Goal: Information Seeking & Learning: Learn about a topic

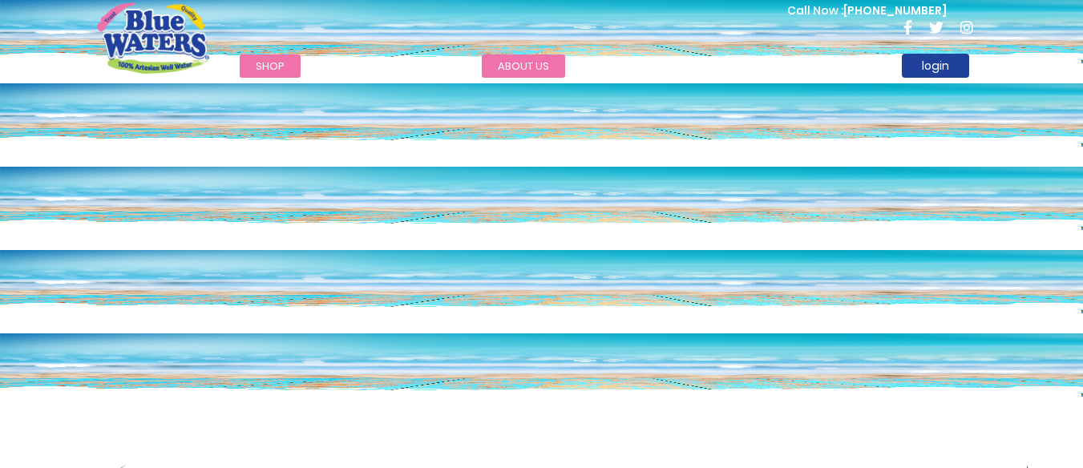
click at [514, 63] on link "about us" at bounding box center [523, 66] width 83 height 23
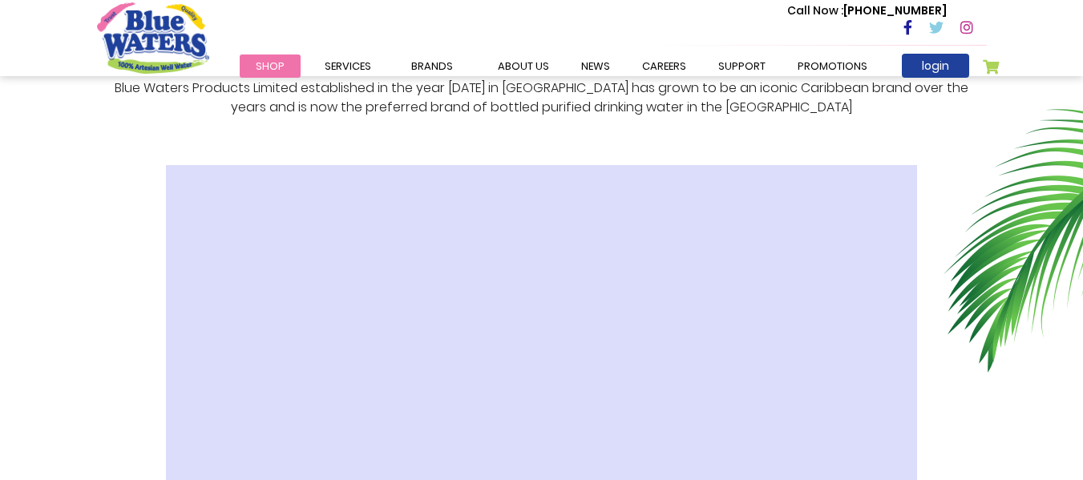
scroll to position [370, 0]
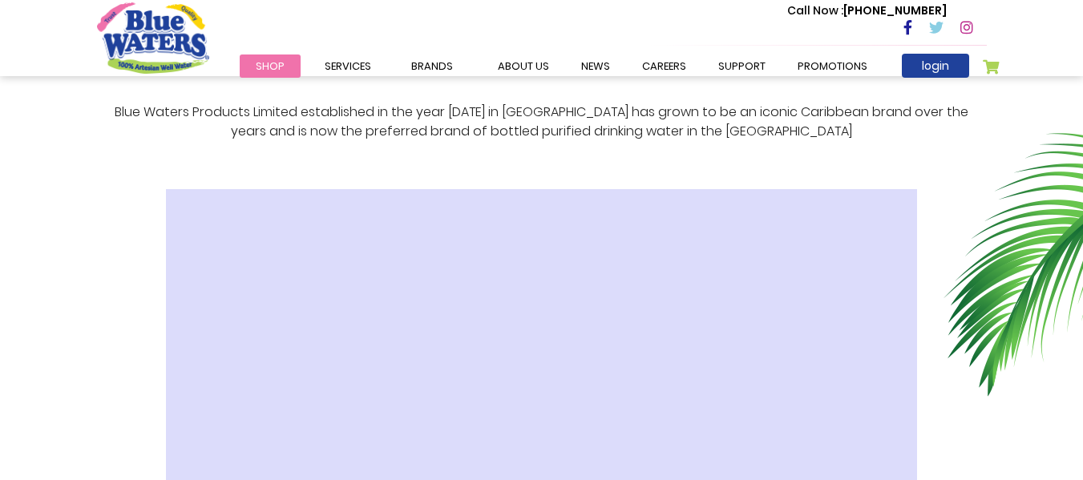
drag, startPoint x: 0, startPoint y: 0, endPoint x: 1095, endPoint y: 60, distance: 1096.3
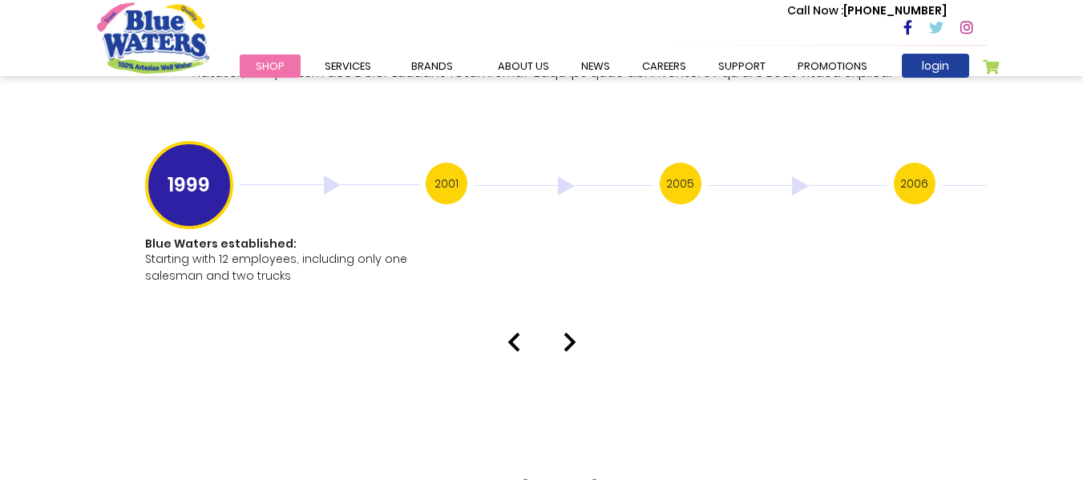
scroll to position [3224, 0]
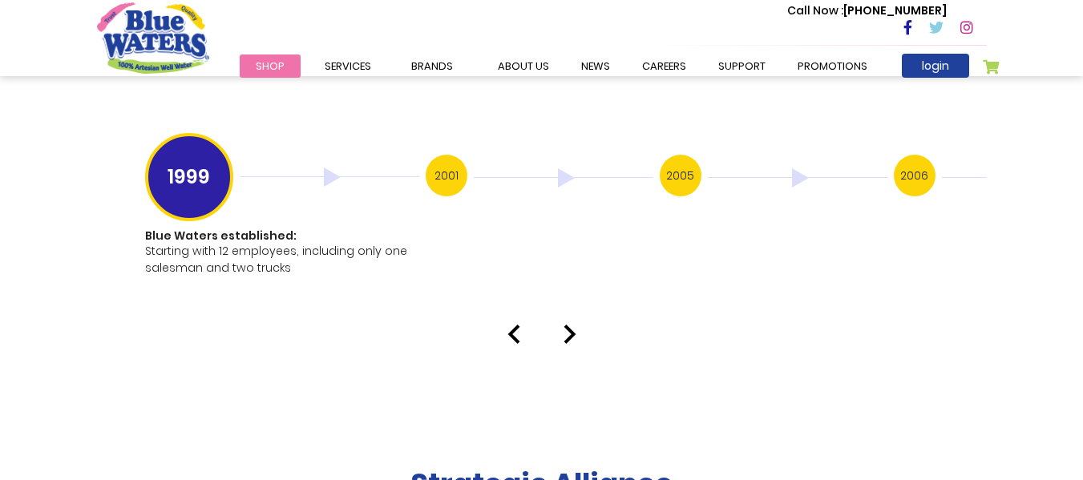
click at [437, 155] on h3 "2001" at bounding box center [447, 176] width 42 height 42
click at [454, 160] on h3 "2001" at bounding box center [447, 176] width 42 height 42
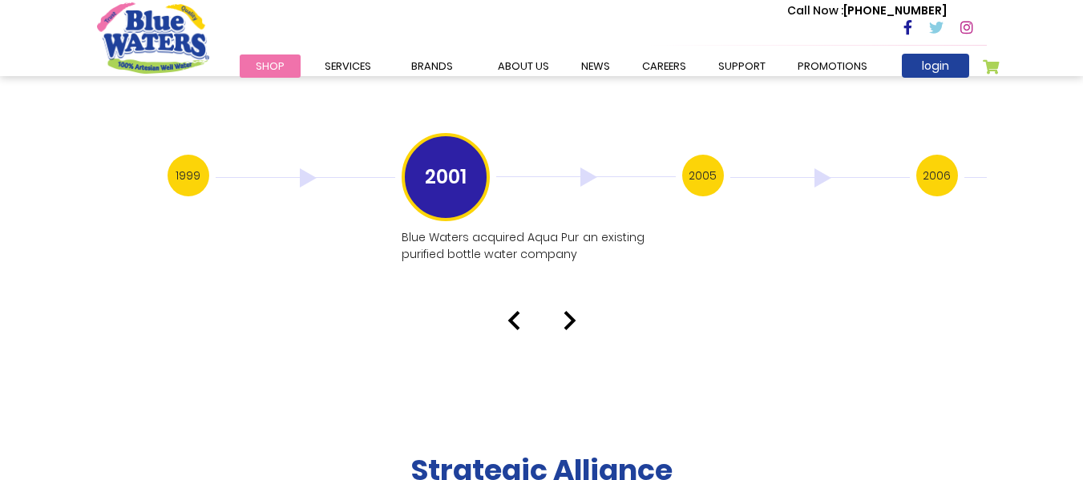
click at [687, 170] on h3 "2005" at bounding box center [703, 176] width 42 height 42
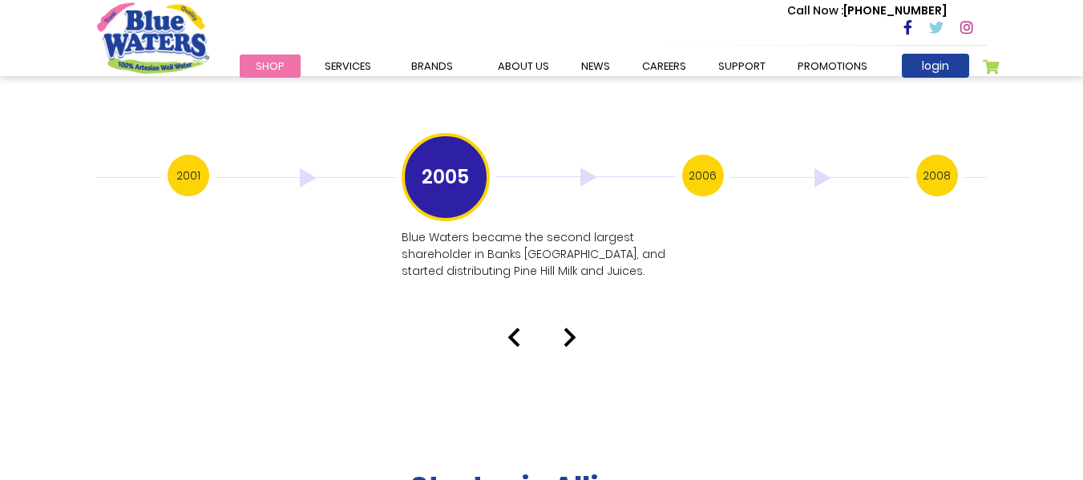
click at [702, 155] on h3 "2006" at bounding box center [703, 176] width 42 height 42
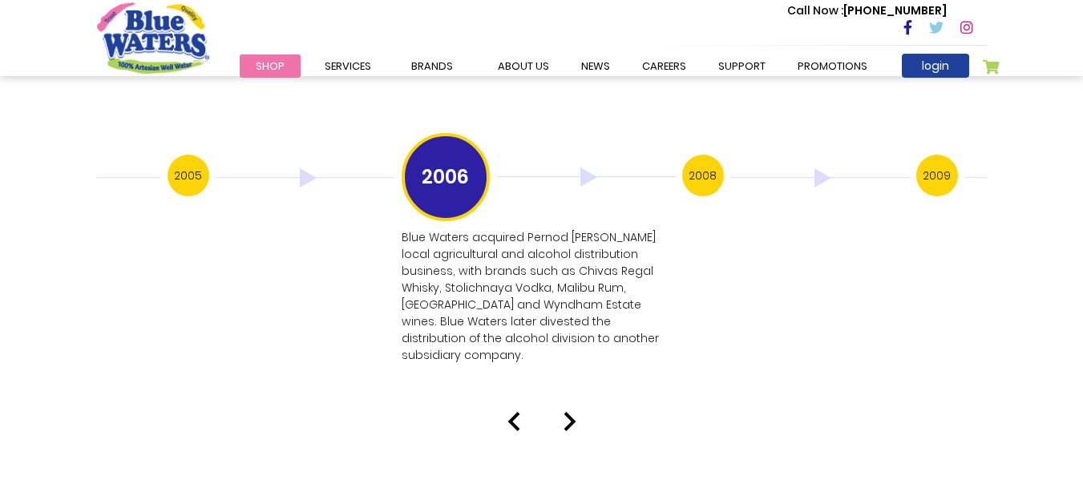
click at [699, 166] on h3 "2008" at bounding box center [703, 176] width 42 height 42
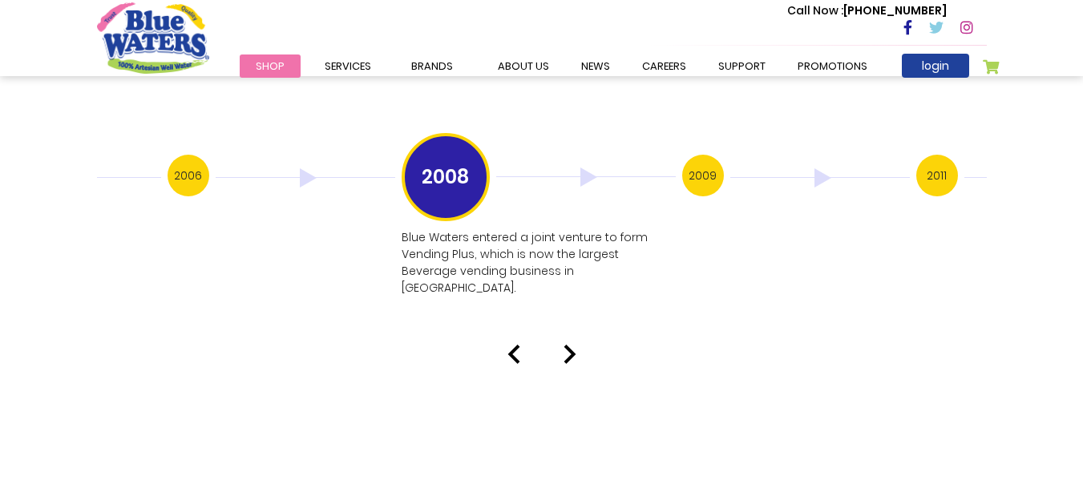
click at [709, 166] on h3 "2009" at bounding box center [703, 176] width 42 height 42
click at [699, 167] on h3 "2011" at bounding box center [703, 176] width 42 height 42
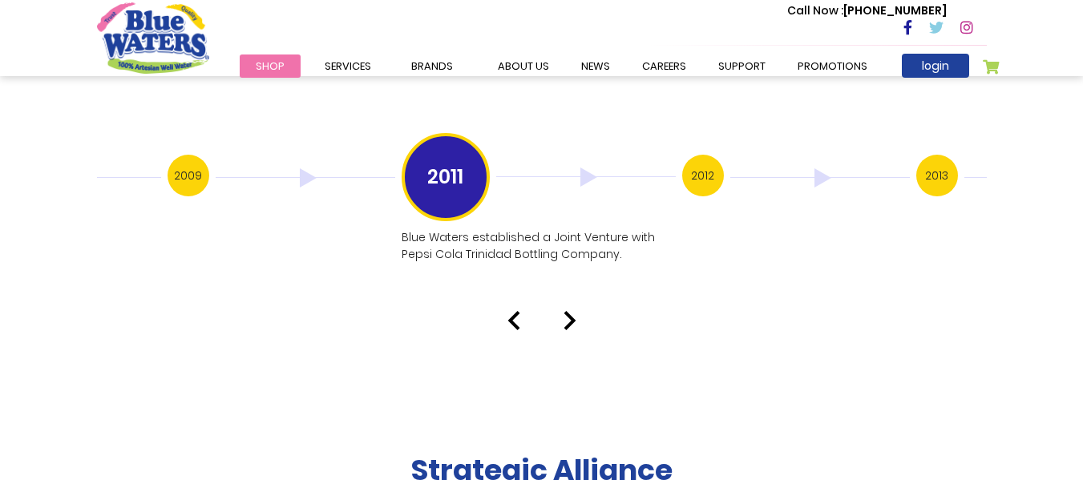
click at [706, 161] on h3 "2012" at bounding box center [703, 176] width 42 height 42
click at [710, 161] on h3 "2013" at bounding box center [703, 176] width 42 height 42
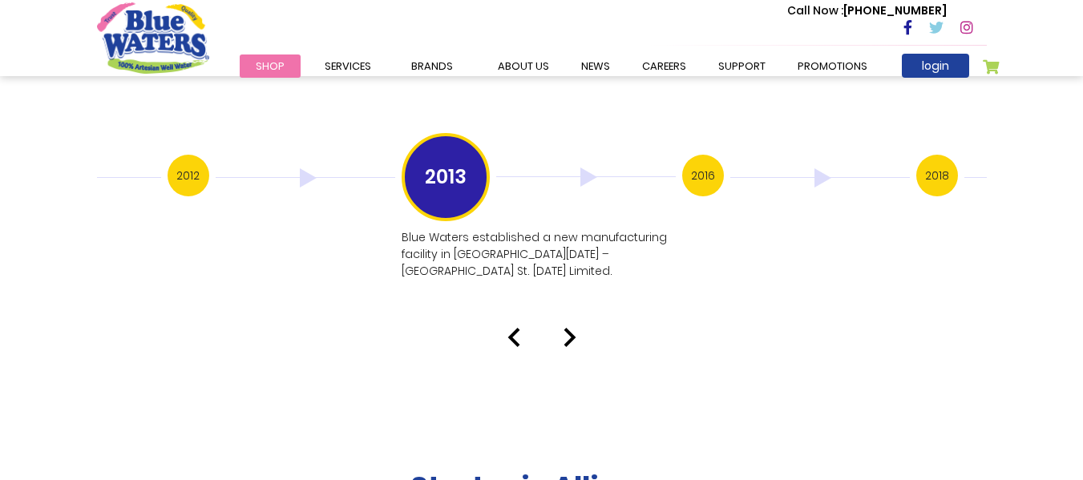
click at [707, 161] on h3 "2016" at bounding box center [703, 176] width 42 height 42
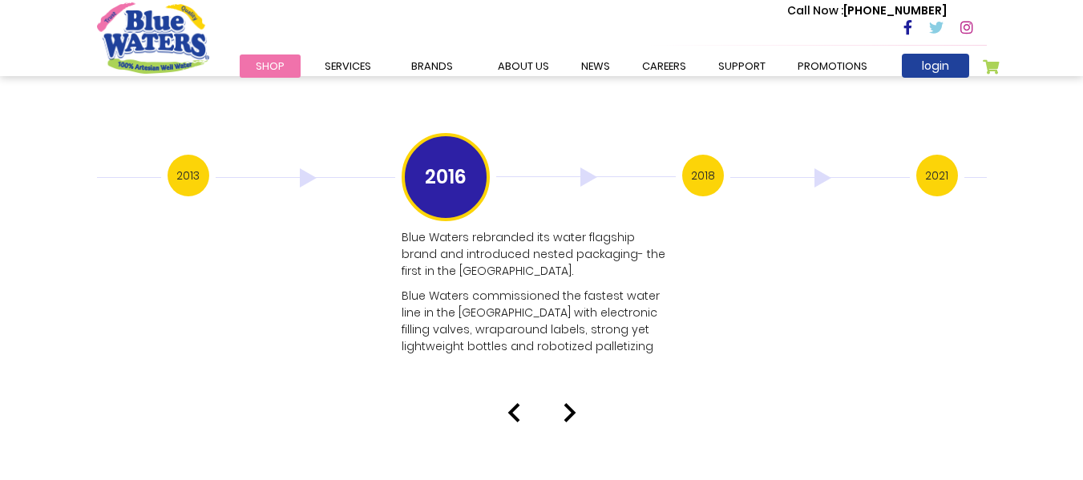
click at [697, 170] on h3 "2018" at bounding box center [703, 176] width 42 height 42
click at [697, 168] on h3 "2018" at bounding box center [703, 176] width 42 height 42
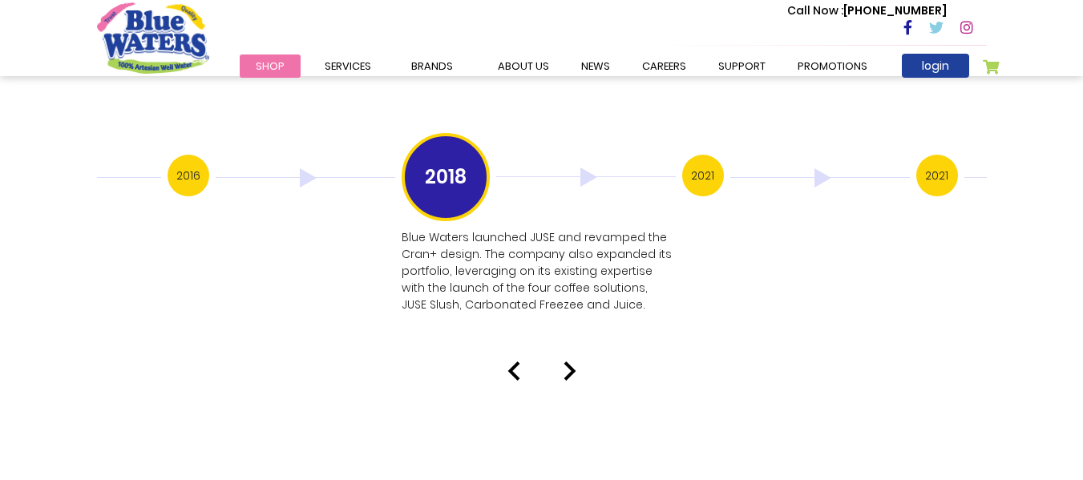
click at [706, 156] on h3 "2021" at bounding box center [703, 176] width 42 height 42
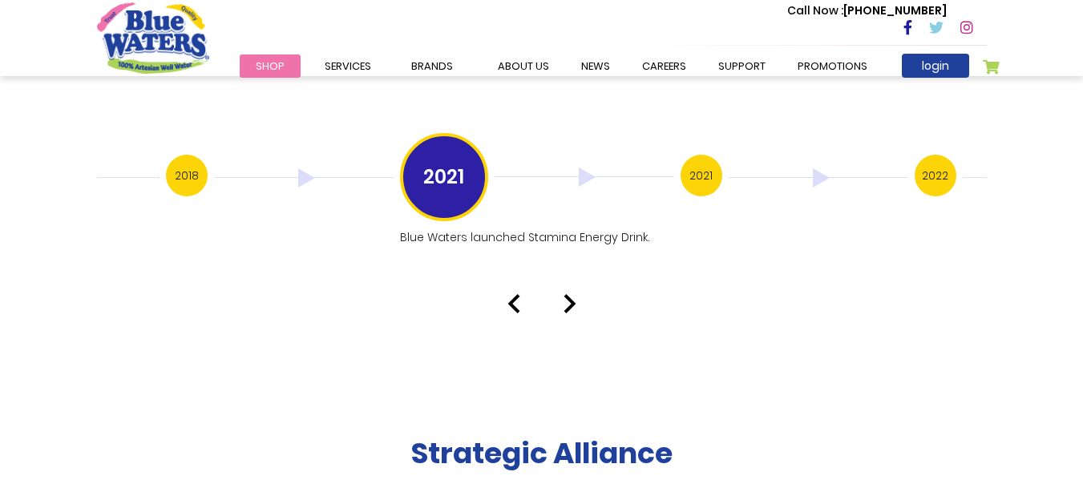
click at [699, 162] on h3 "2021" at bounding box center [702, 176] width 42 height 42
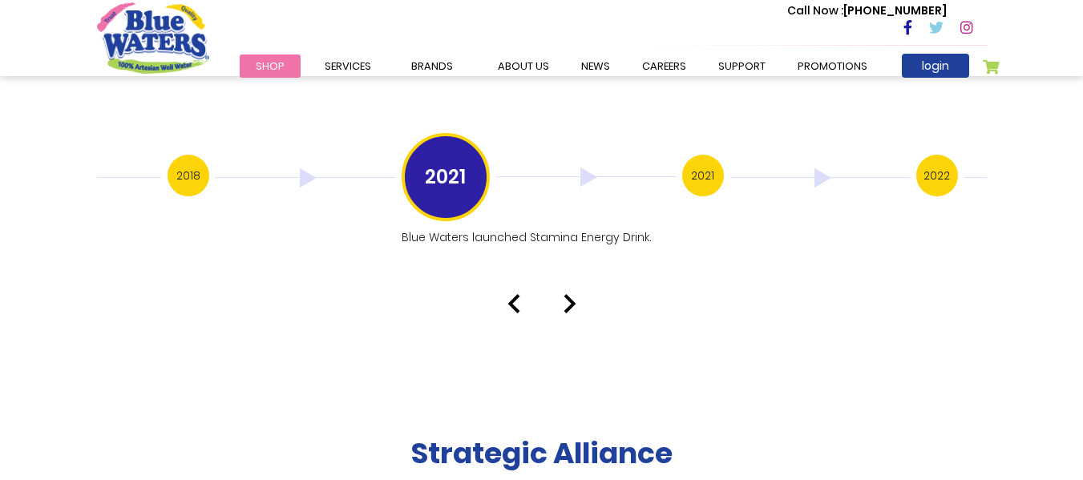
click at [700, 163] on h3 "2021" at bounding box center [703, 176] width 42 height 42
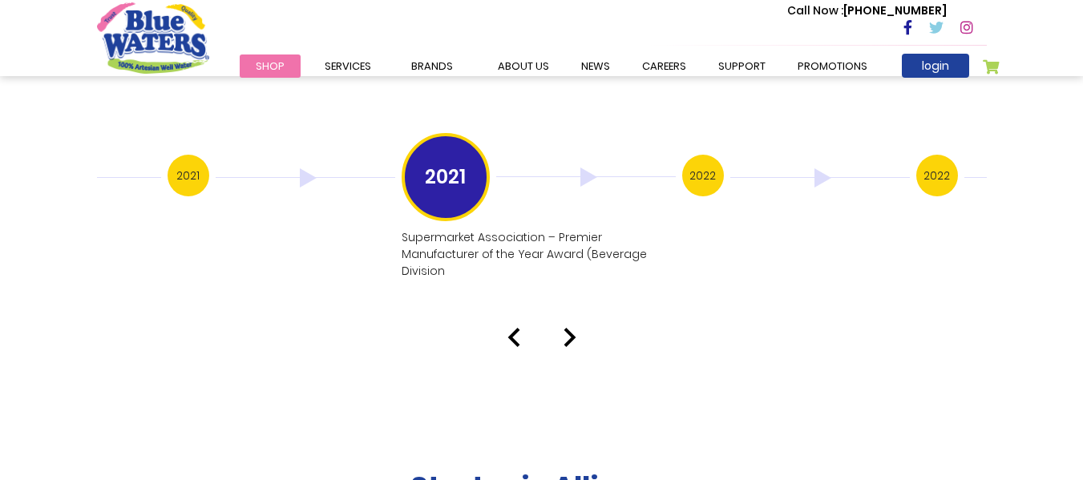
click at [702, 159] on h3 "2022" at bounding box center [703, 176] width 42 height 42
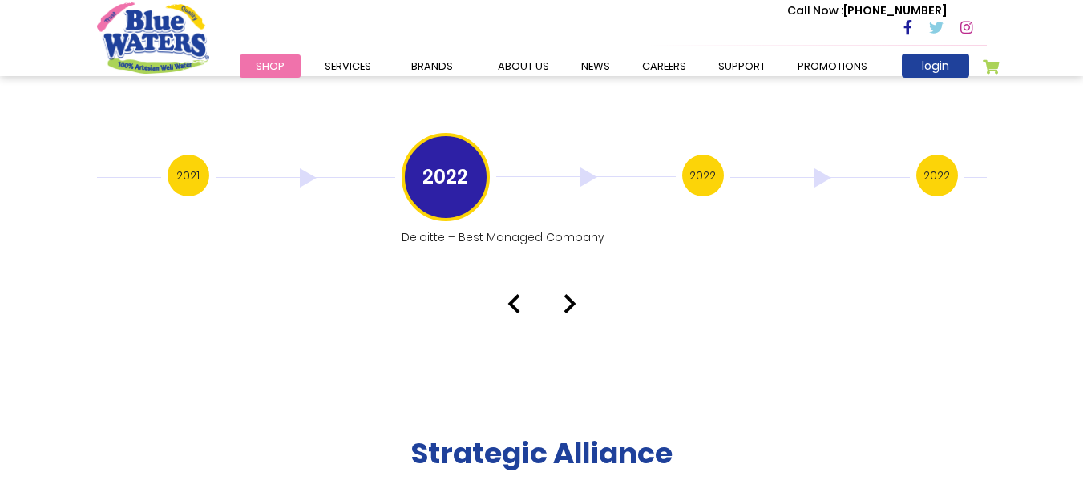
click at [709, 156] on h3 "2022" at bounding box center [703, 176] width 42 height 42
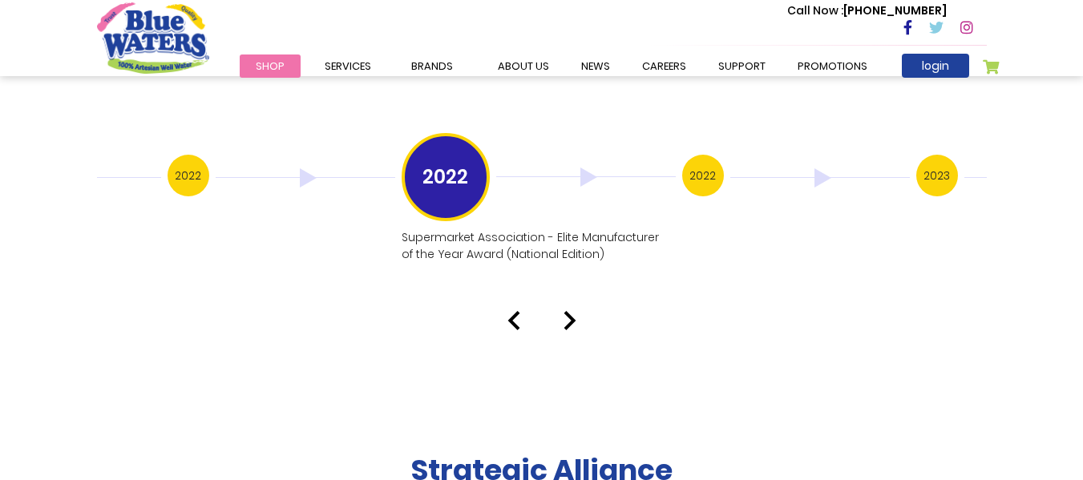
click at [711, 155] on h3 "2022" at bounding box center [703, 176] width 42 height 42
click at [711, 155] on h3 "2023" at bounding box center [703, 176] width 42 height 42
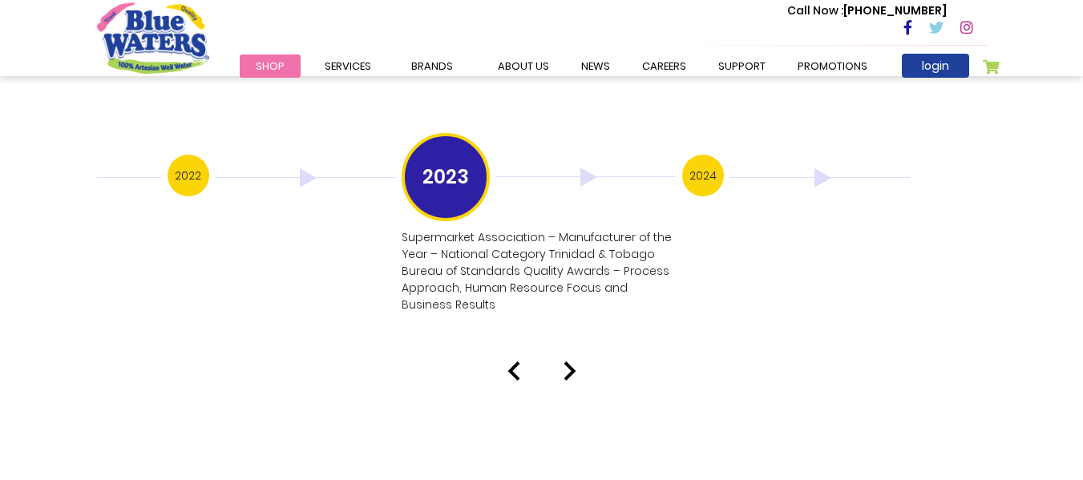
click at [711, 156] on h3 "2024" at bounding box center [703, 176] width 42 height 42
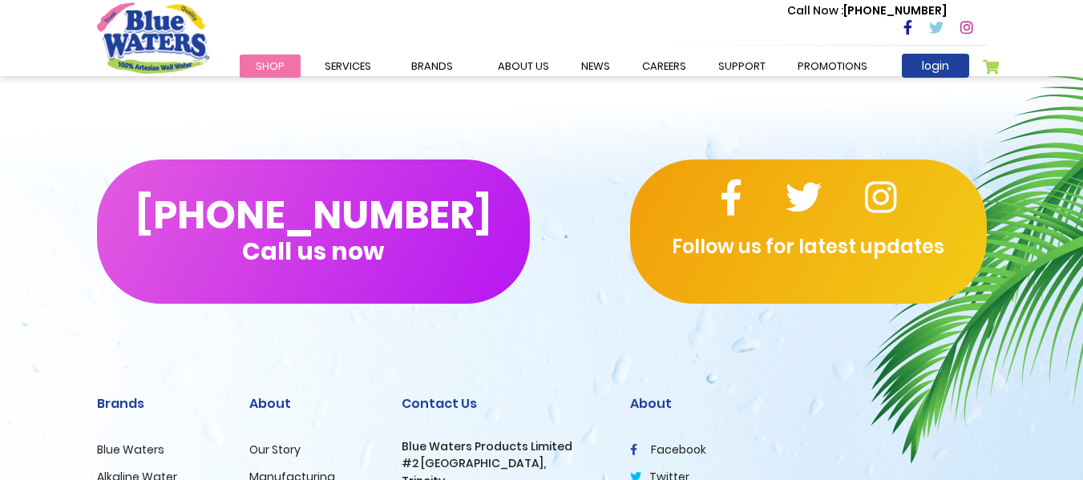
scroll to position [4049, 0]
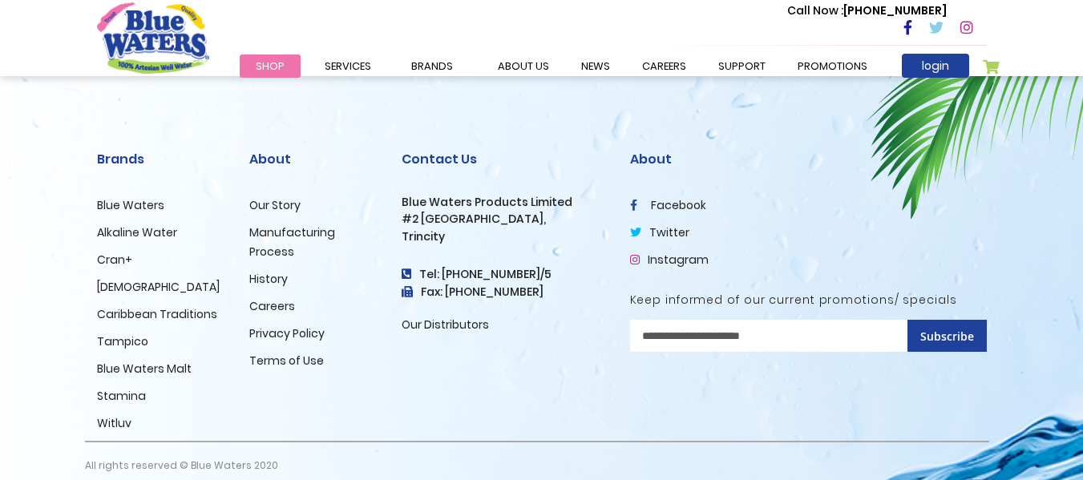
drag, startPoint x: 124, startPoint y: 332, endPoint x: 115, endPoint y: 325, distance: 12.0
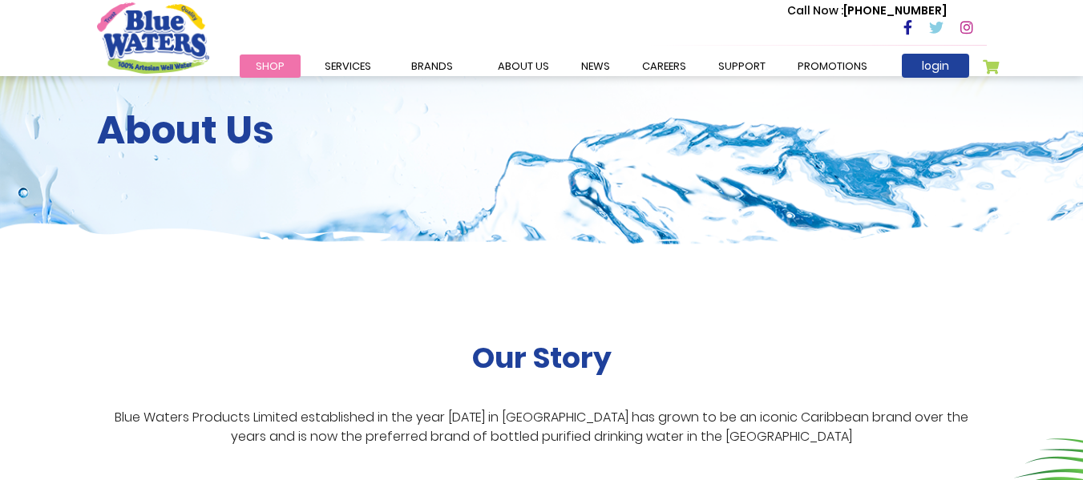
scroll to position [0, 0]
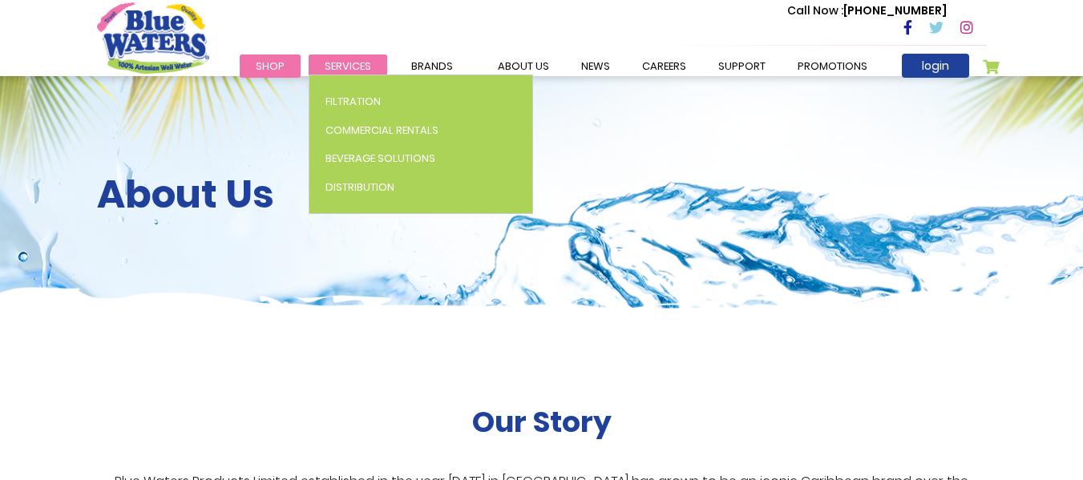
click at [343, 67] on span "Services" at bounding box center [348, 66] width 47 height 15
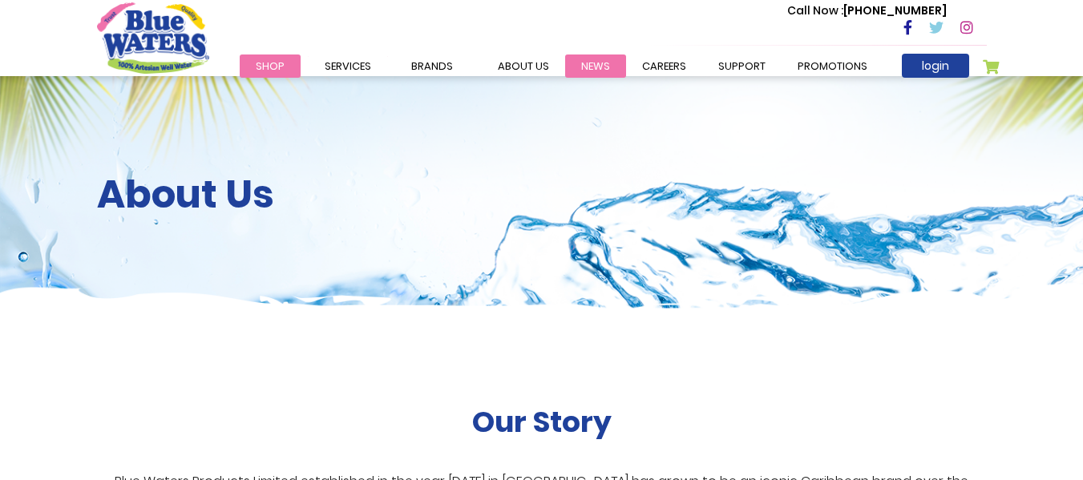
click at [595, 71] on link "News" at bounding box center [595, 66] width 61 height 23
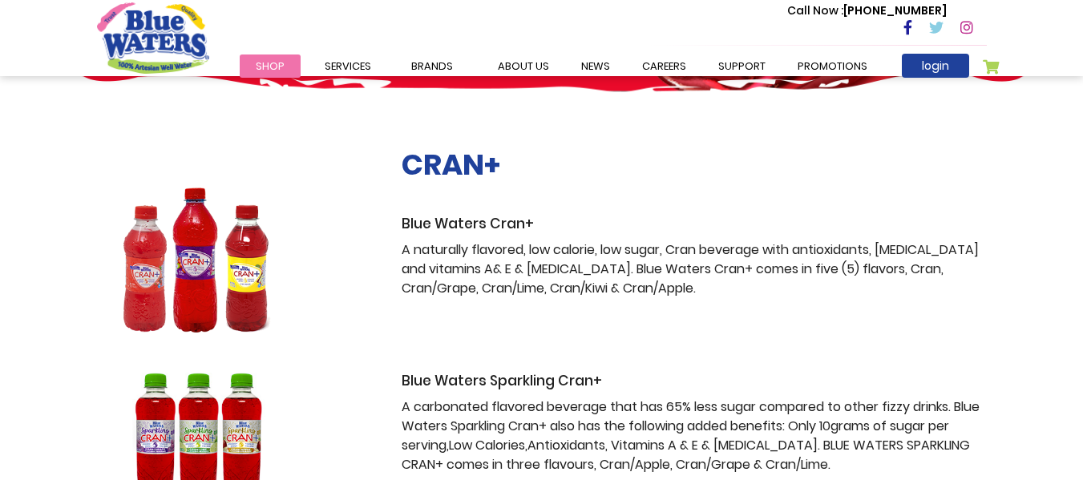
scroll to position [229, 0]
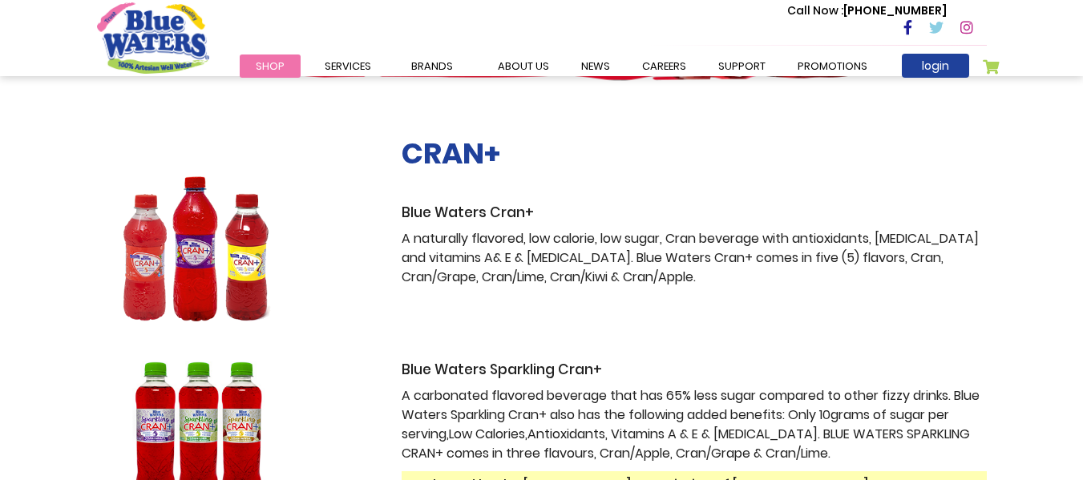
drag, startPoint x: 1095, startPoint y: 76, endPoint x: 1095, endPoint y: 111, distance: 34.5
click at [1083, 111] on html "The store will not work correctly in the case when cookies are disabled. Toggle…" at bounding box center [541, 11] width 1083 height 480
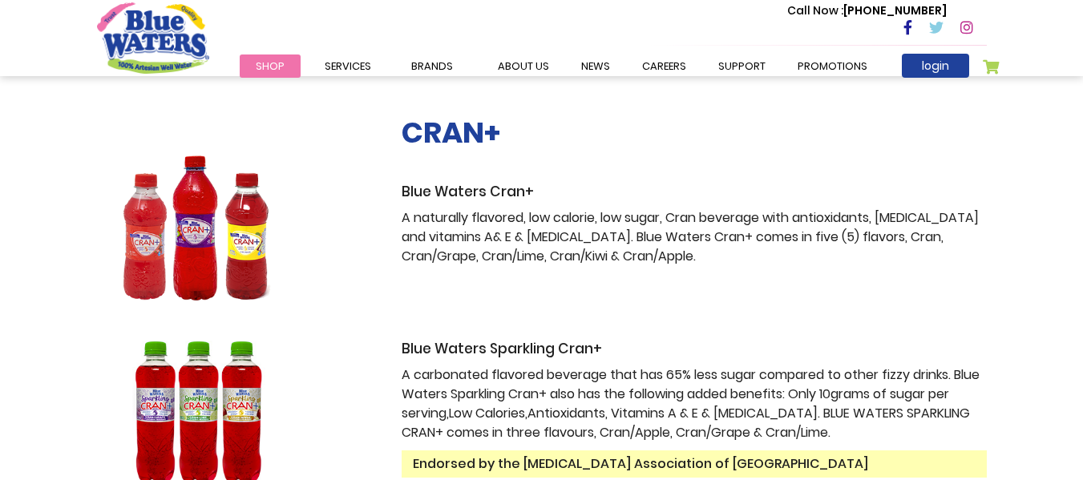
scroll to position [59, 0]
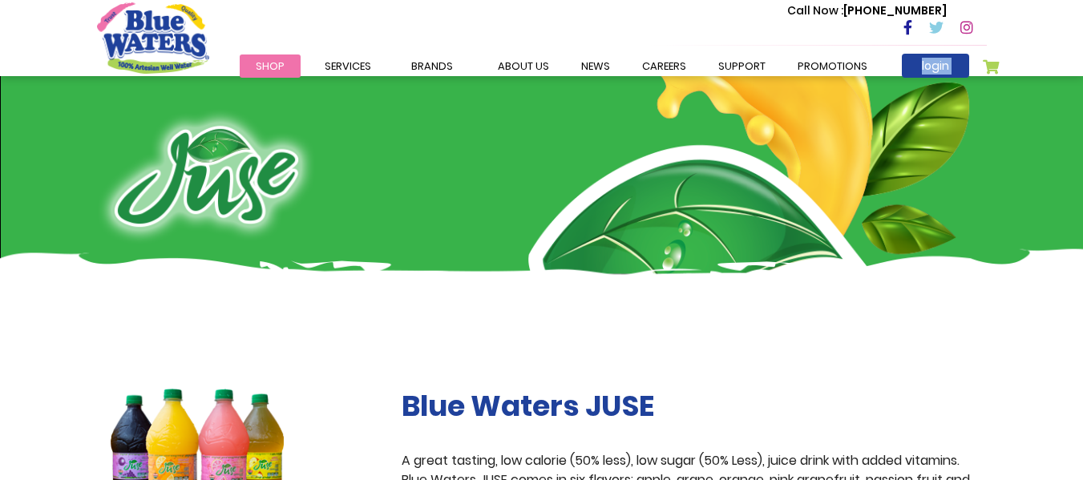
drag, startPoint x: 1082, startPoint y: 61, endPoint x: 1095, endPoint y: 60, distance: 12.9
click at [1083, 96] on html "The store will not work correctly in the case when cookies are disabled. Toggle…" at bounding box center [541, 240] width 1083 height 480
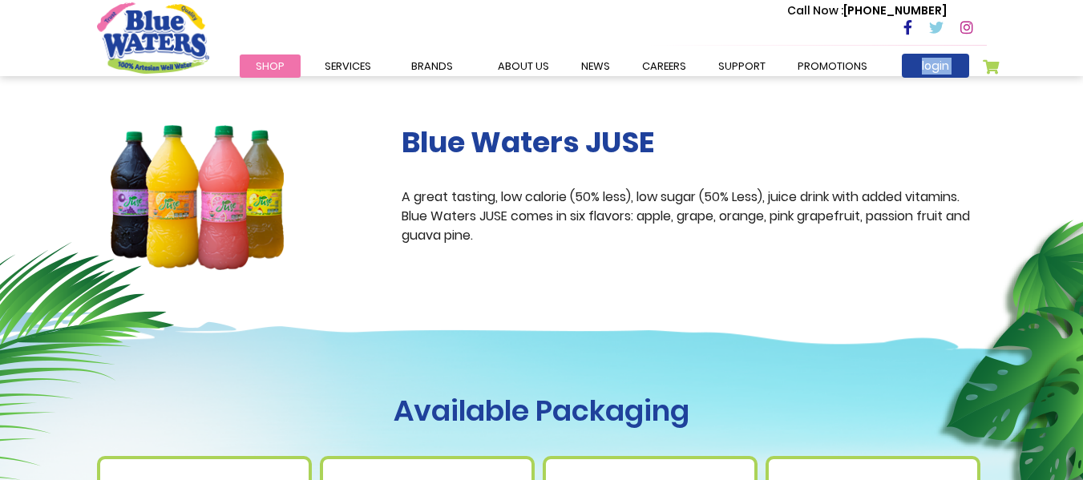
scroll to position [278, 0]
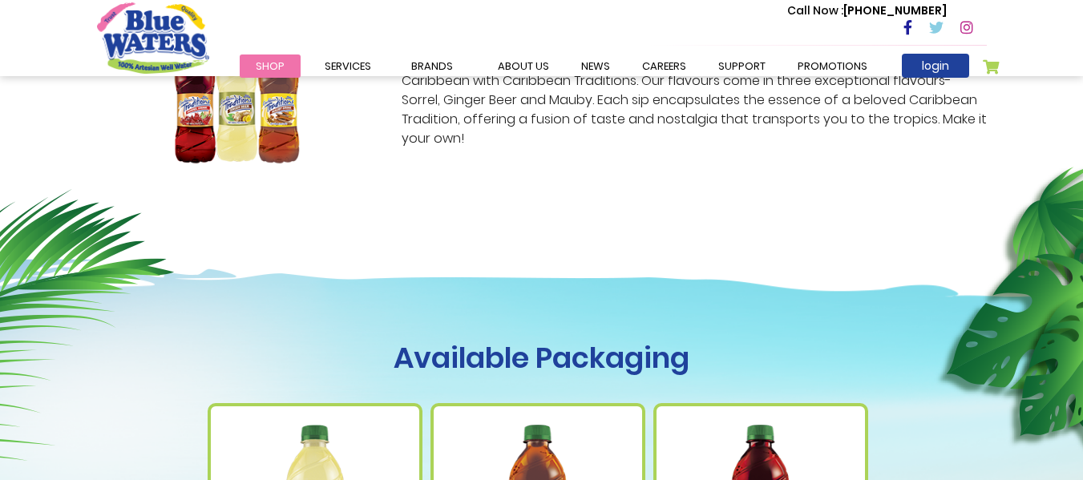
scroll to position [430, 0]
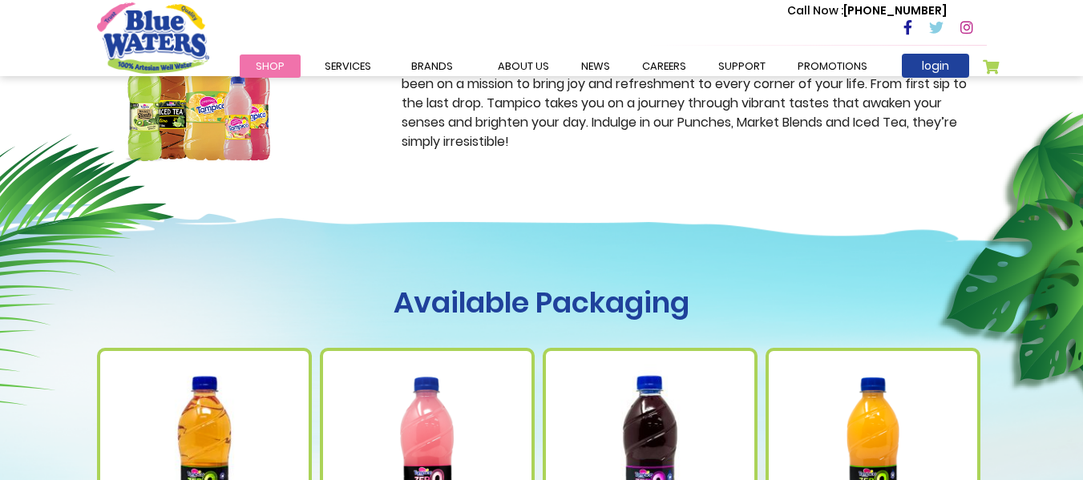
scroll to position [497, 0]
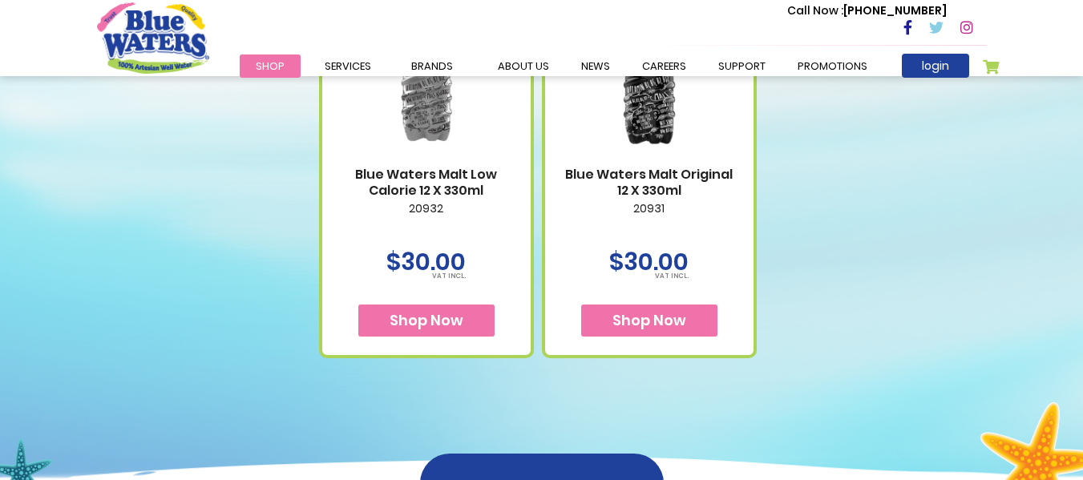
scroll to position [792, 0]
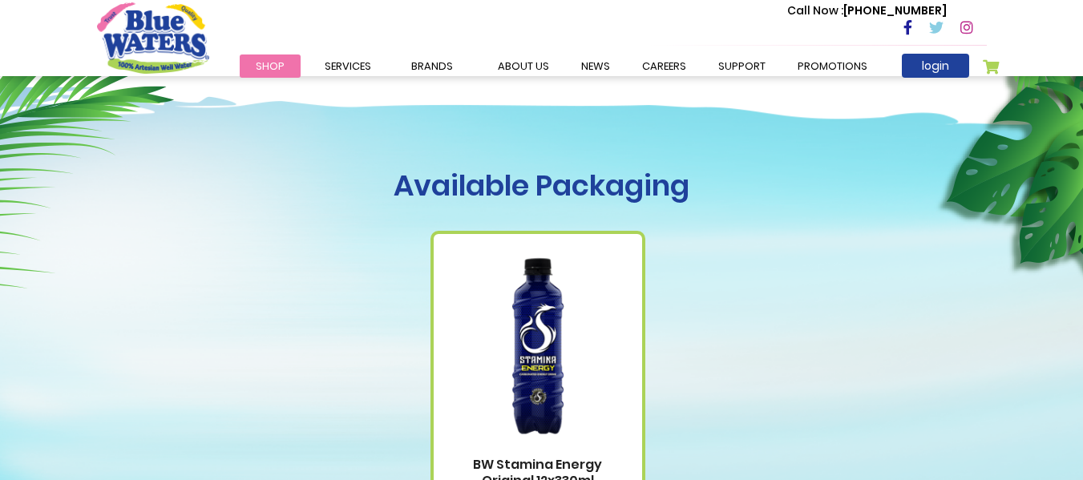
scroll to position [577, 0]
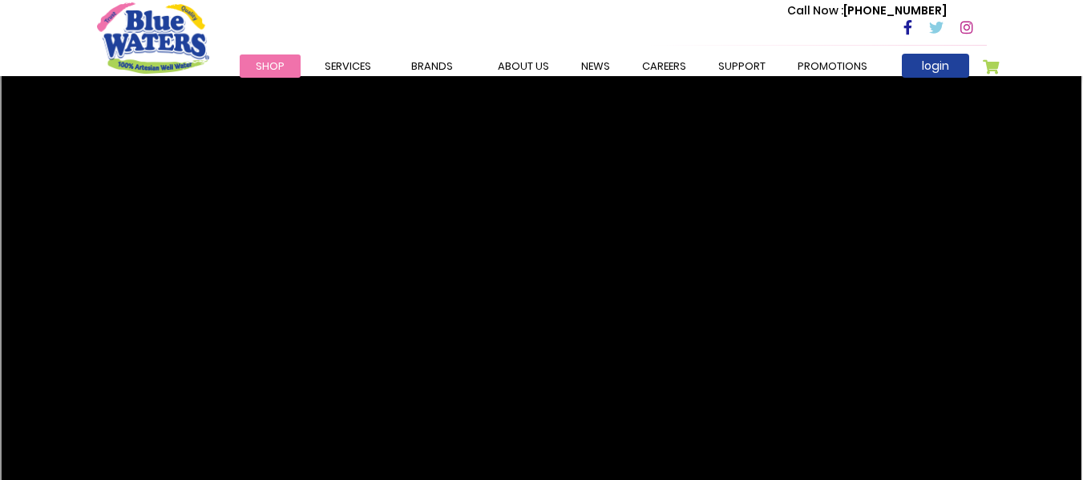
scroll to position [430, 0]
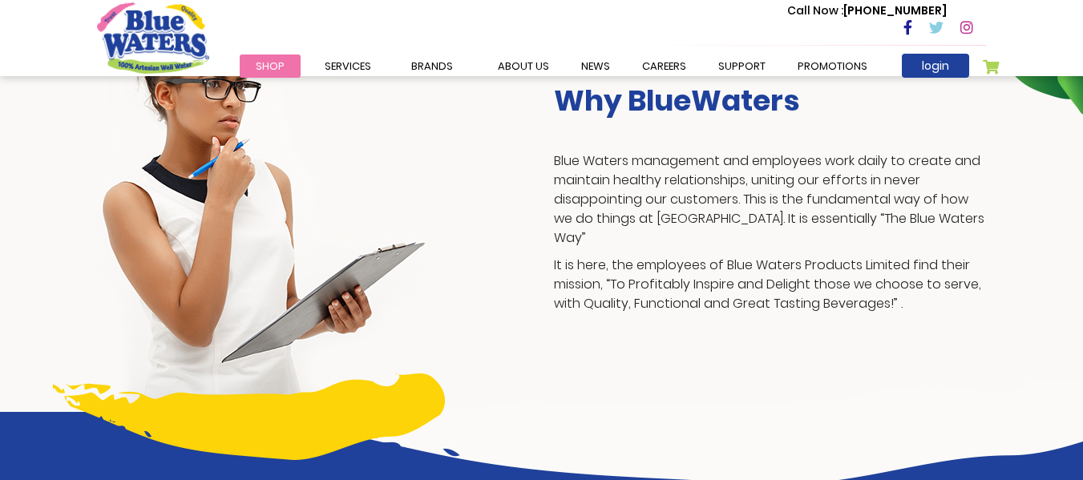
scroll to position [379, 0]
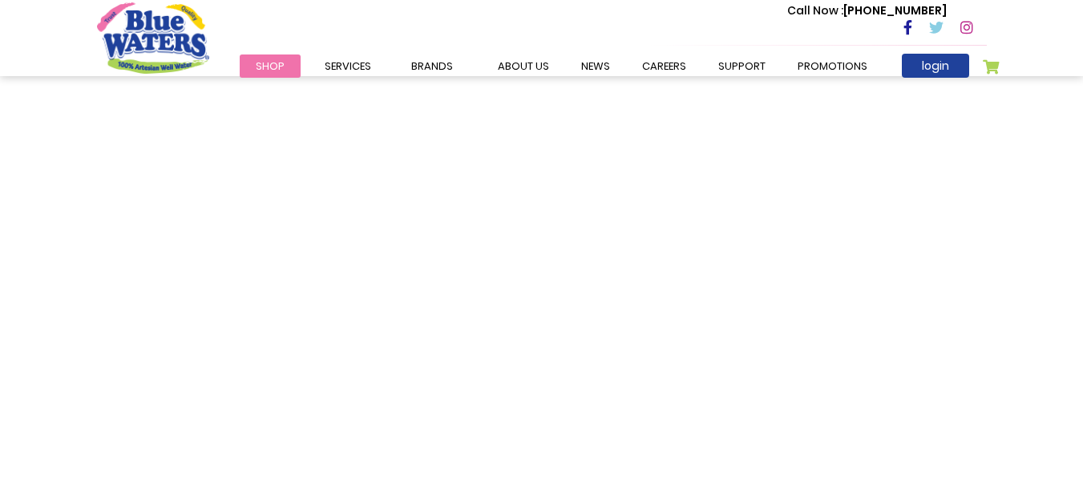
drag, startPoint x: 1095, startPoint y: 58, endPoint x: 1095, endPoint y: 225, distance: 167.6
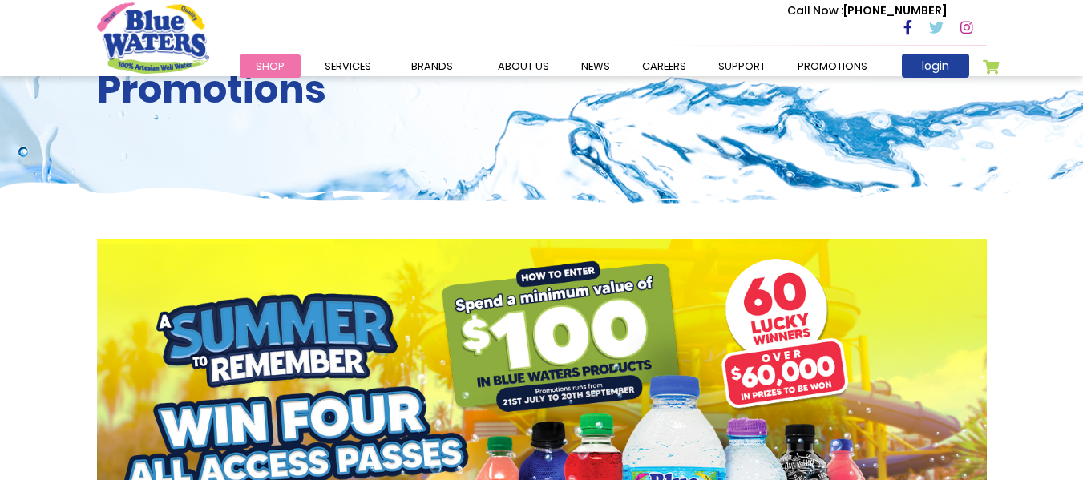
scroll to position [19, 0]
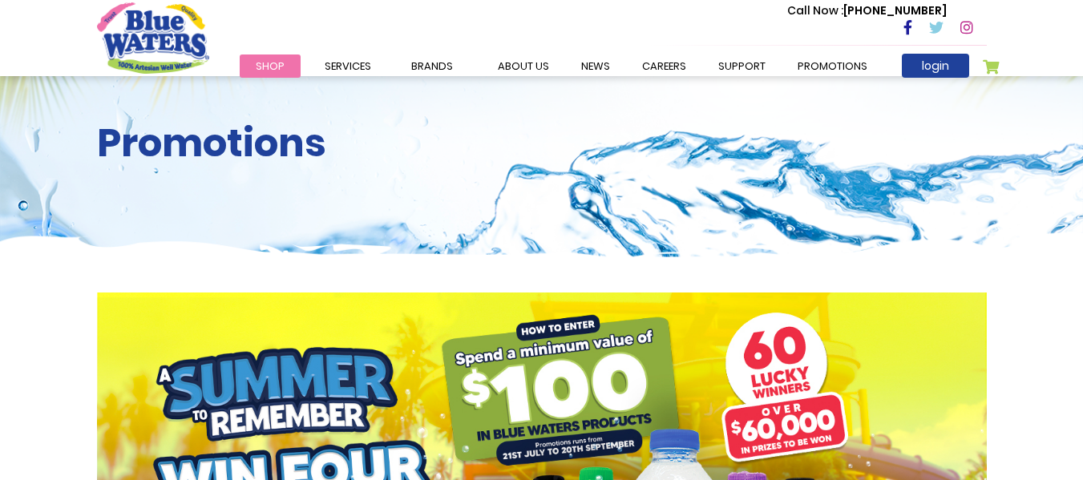
click at [1083, 59] on html "The store will not work correctly in the case when cookies are disabled. Toggle…" at bounding box center [541, 221] width 1083 height 480
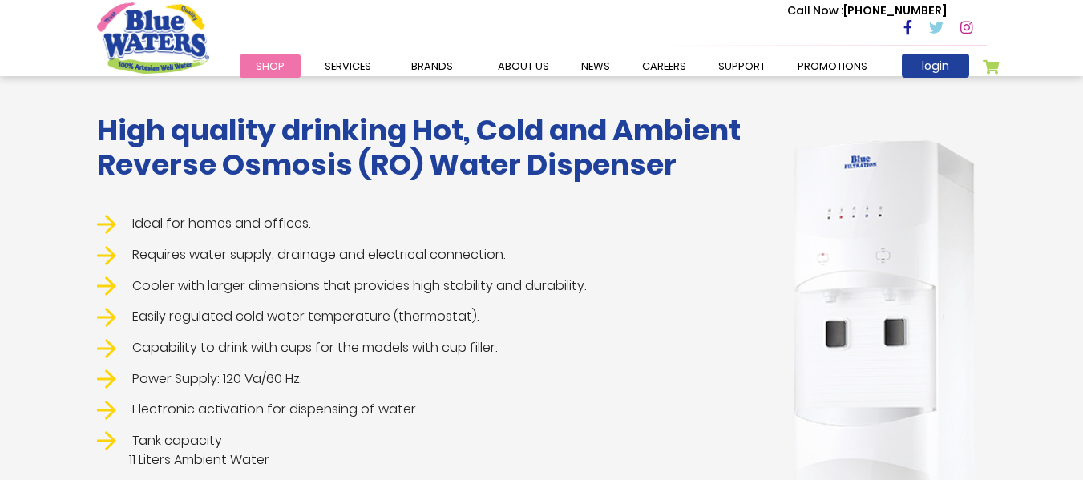
scroll to position [285, 0]
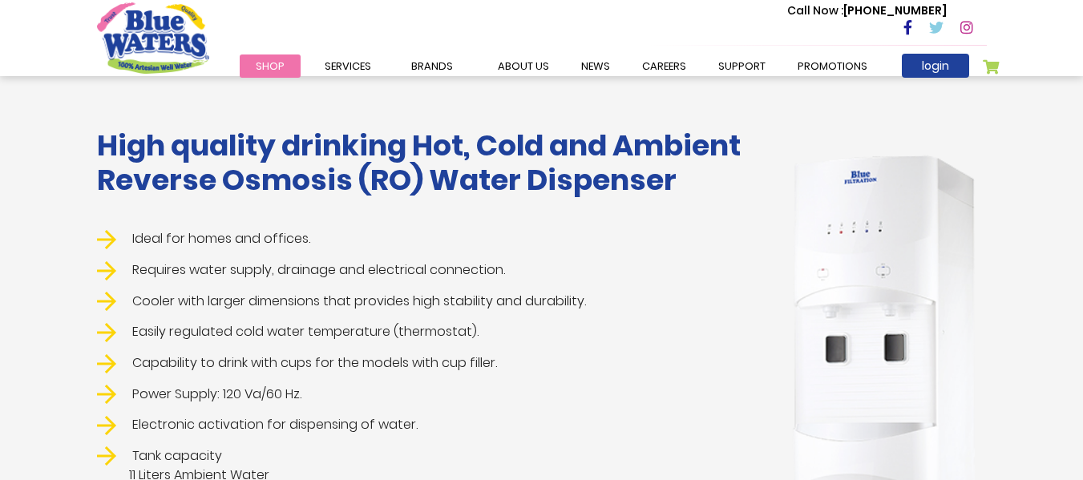
click at [154, 239] on li "Ideal for homes and offices." at bounding box center [428, 239] width 662 height 20
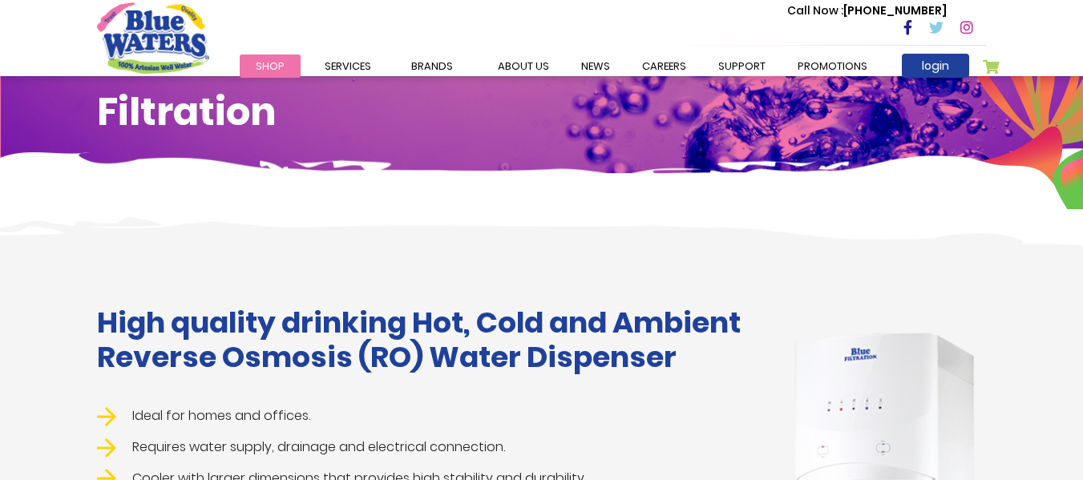
scroll to position [139, 0]
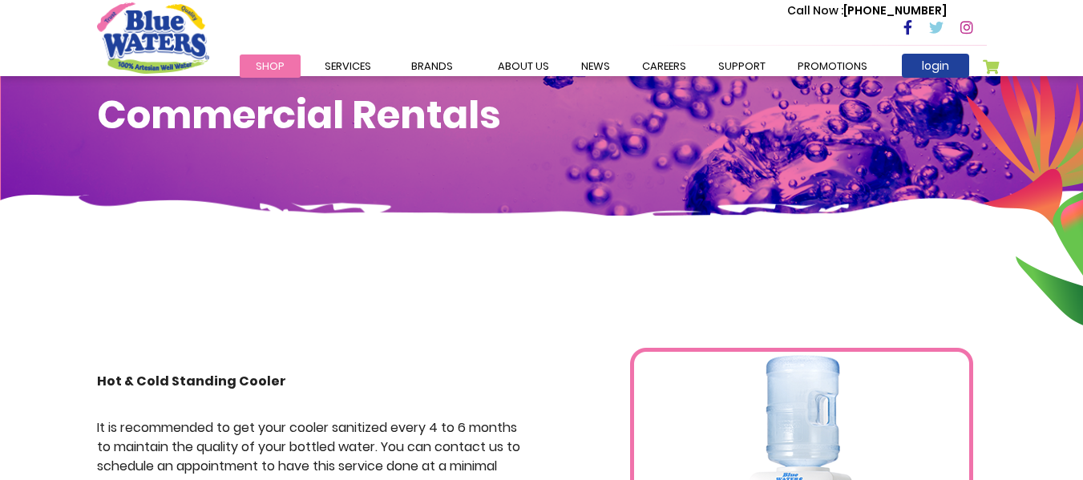
scroll to position [54, 0]
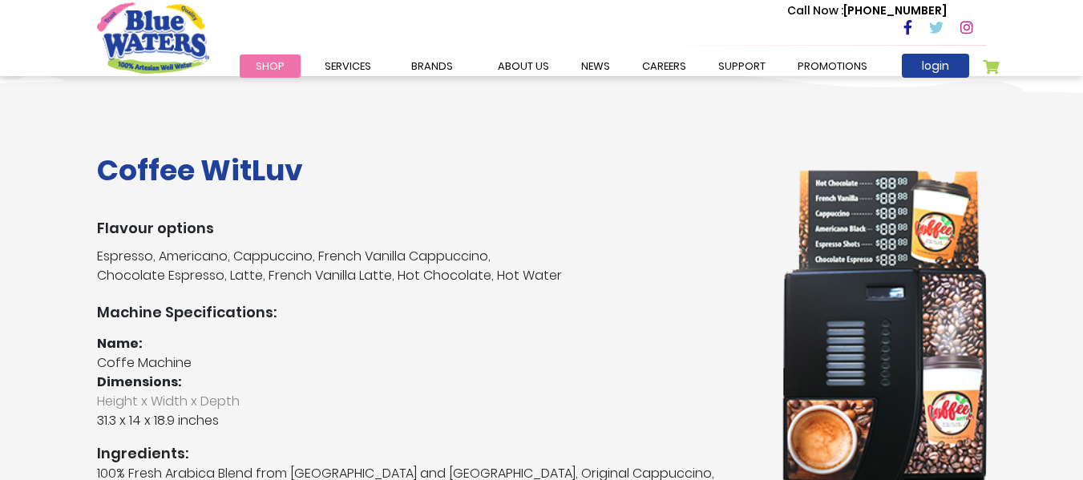
scroll to position [273, 0]
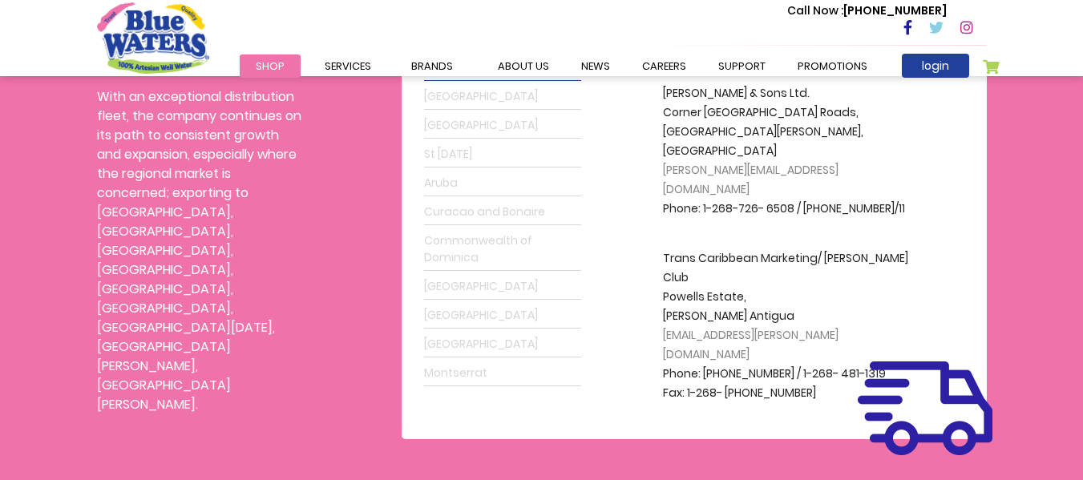
scroll to position [539, 0]
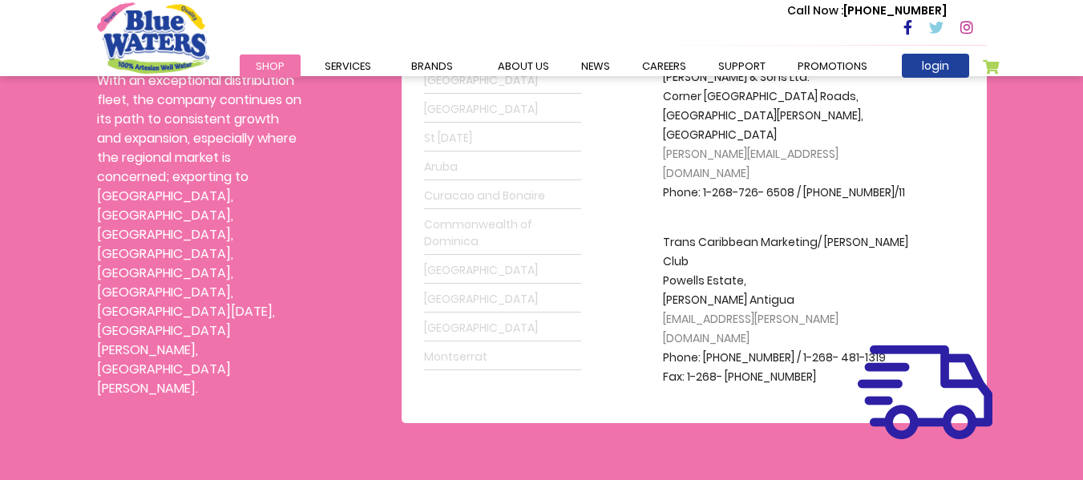
click at [461, 241] on link "Commonwealth of Dominica" at bounding box center [502, 234] width 157 height 43
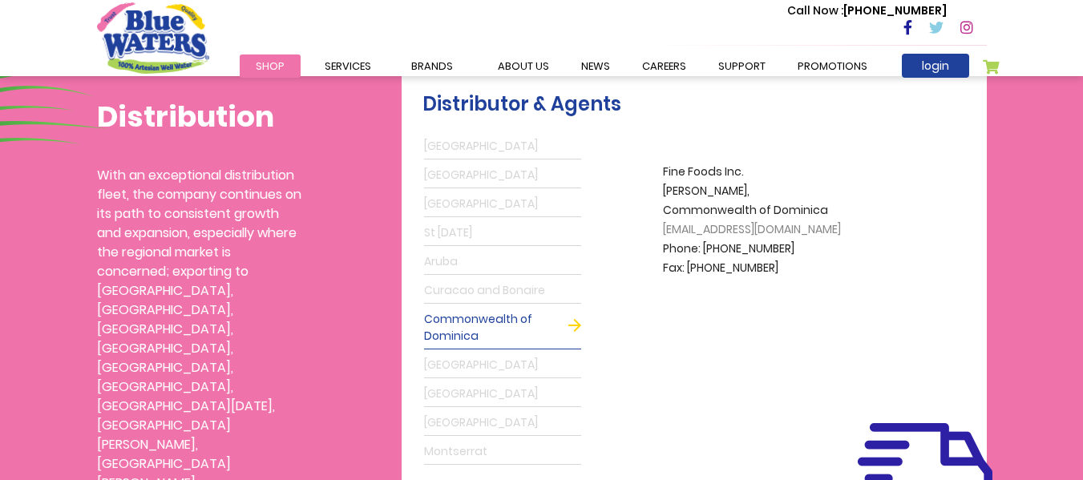
scroll to position [442, 0]
